Goal: Task Accomplishment & Management: Manage account settings

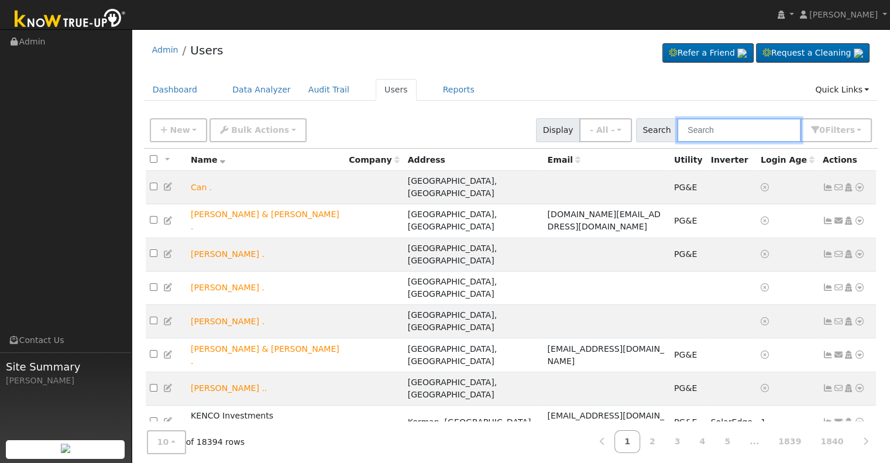
click at [716, 130] on input "text" at bounding box center [739, 130] width 124 height 24
paste input "[PERSON_NAME]"
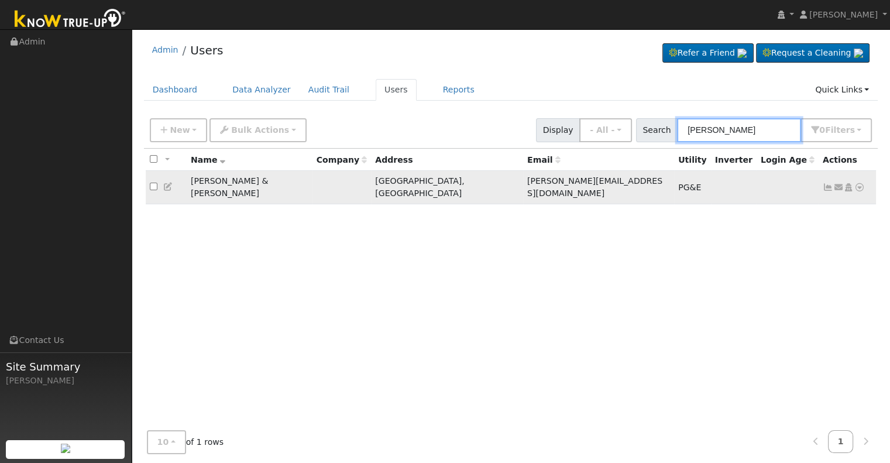
type input "[PERSON_NAME]"
click at [829, 184] on icon at bounding box center [828, 187] width 11 height 8
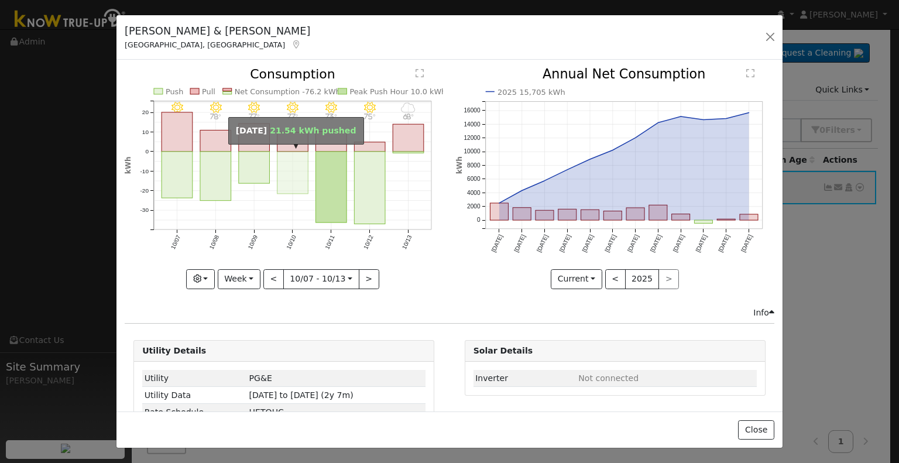
click at [284, 154] on rect "onclick=""" at bounding box center [292, 173] width 31 height 42
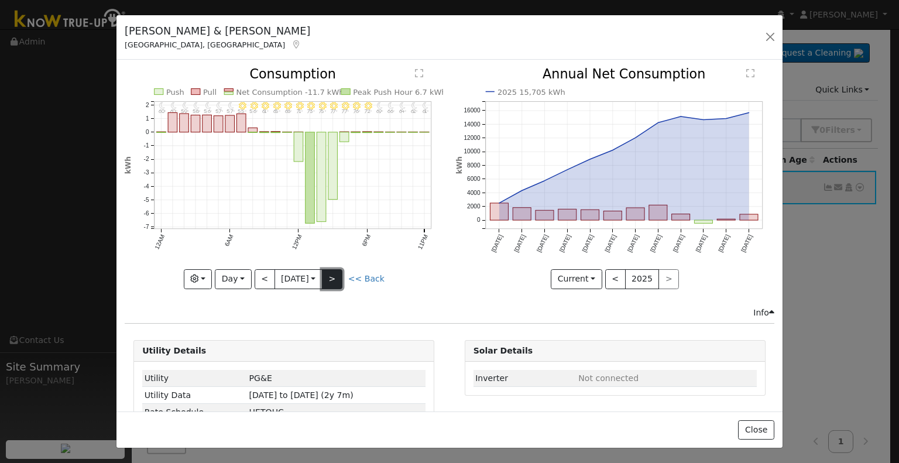
click at [330, 273] on button ">" at bounding box center [332, 279] width 20 height 20
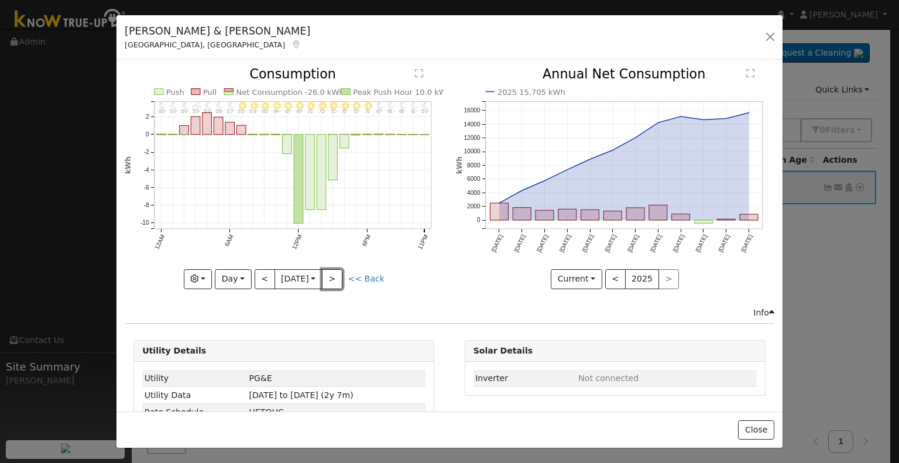
click at [328, 273] on button ">" at bounding box center [332, 279] width 20 height 20
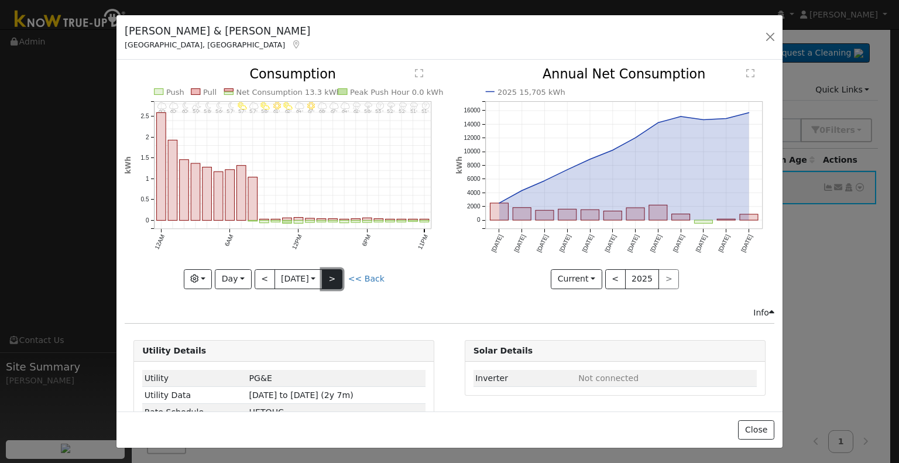
click at [335, 274] on button ">" at bounding box center [332, 279] width 20 height 20
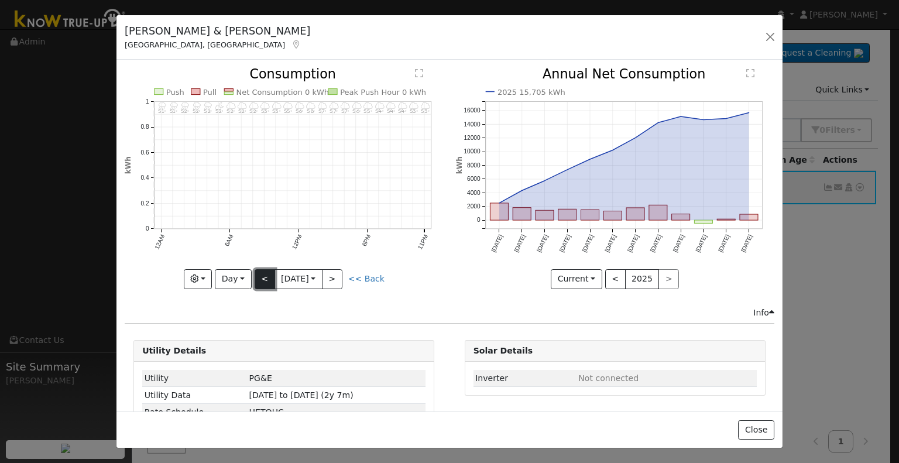
click at [255, 273] on button "<" at bounding box center [265, 279] width 20 height 20
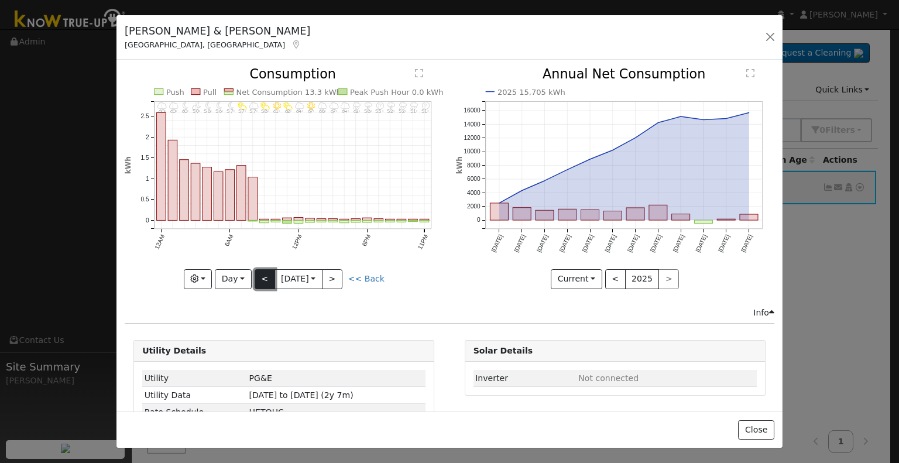
click at [260, 276] on button "<" at bounding box center [265, 279] width 20 height 20
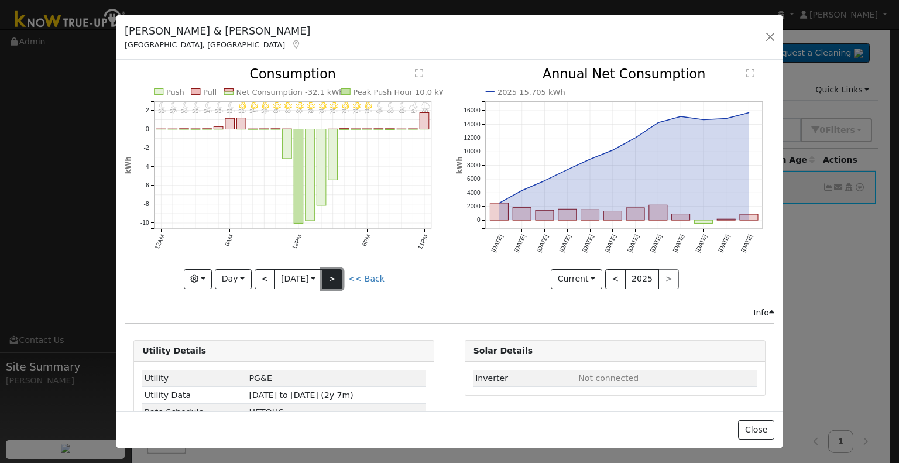
click at [334, 275] on button ">" at bounding box center [332, 279] width 20 height 20
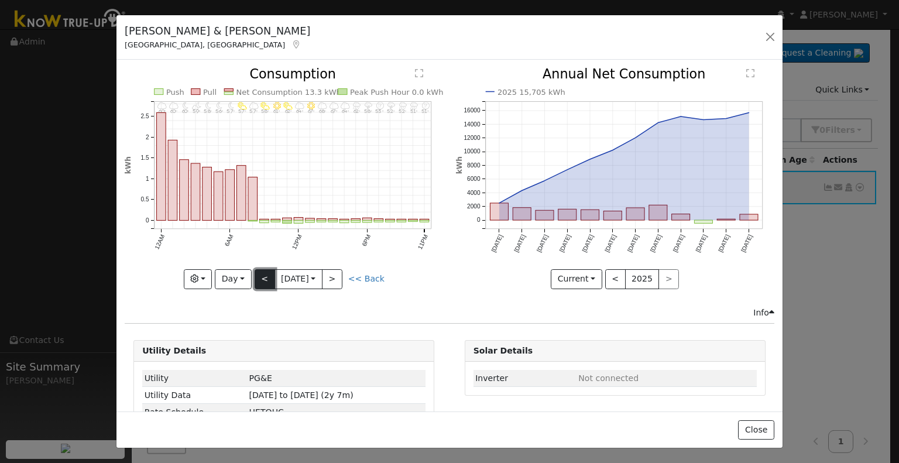
click at [260, 272] on button "<" at bounding box center [265, 279] width 20 height 20
type input "[DATE]"
